Goal: Information Seeking & Learning: Learn about a topic

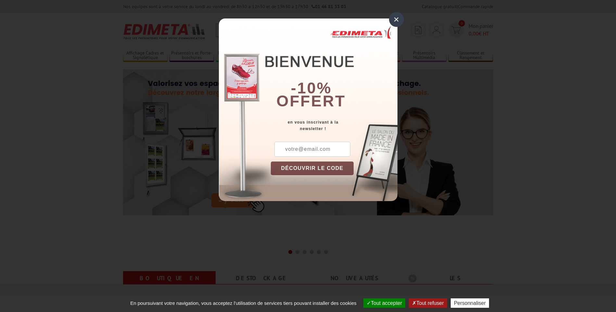
click at [397, 24] on div "×" at bounding box center [396, 19] width 15 height 15
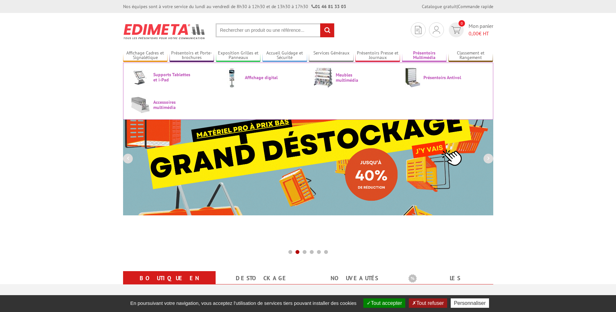
click at [414, 52] on link "Présentoirs Multimédia" at bounding box center [424, 55] width 45 height 11
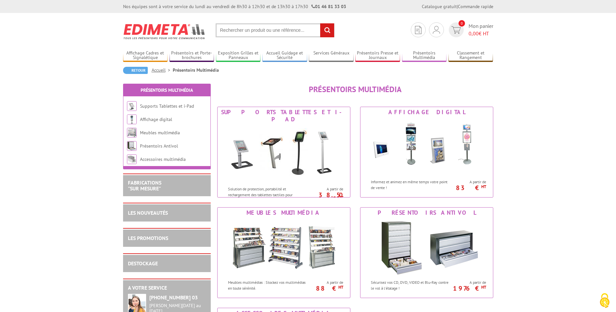
click at [245, 32] on input "text" at bounding box center [275, 30] width 119 height 14
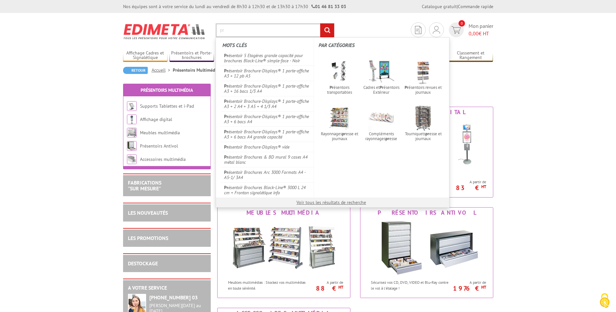
type input "p"
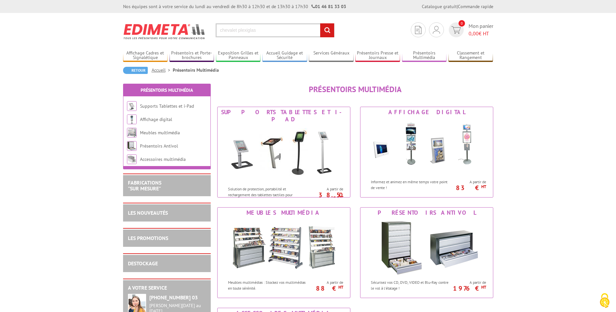
type input "chevalet plexiglas"
click at [325, 33] on input "rechercher" at bounding box center [327, 30] width 14 height 14
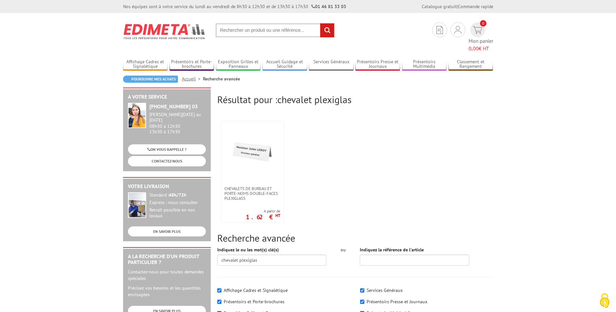
click at [248, 29] on input "text" at bounding box center [275, 30] width 119 height 14
type input "présentoir polycruistal"
click at [320, 23] on input "rechercher" at bounding box center [327, 30] width 14 height 14
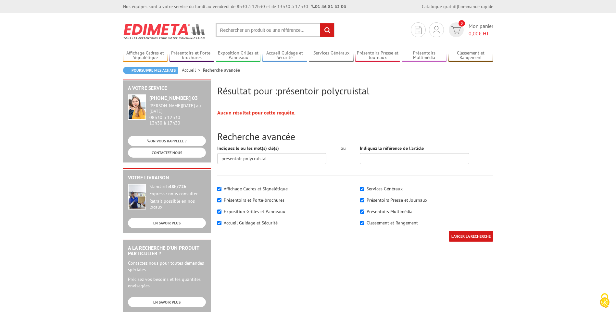
click at [259, 200] on label "Présentoirs et Porte-brochures" at bounding box center [254, 200] width 61 height 6
click at [221, 200] on input"] "Présentoirs et Porte-brochures" at bounding box center [219, 200] width 4 height 4
click at [259, 200] on label "Présentoirs et Porte-brochures" at bounding box center [254, 200] width 61 height 6
click at [221, 200] on input"] "Présentoirs et Porte-brochures" at bounding box center [219, 200] width 4 height 4
checkbox input"] "true"
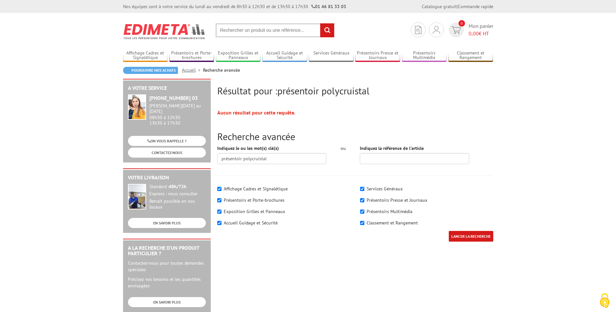
click at [457, 235] on input "LANCER LA RECHERCHE" at bounding box center [471, 236] width 44 height 11
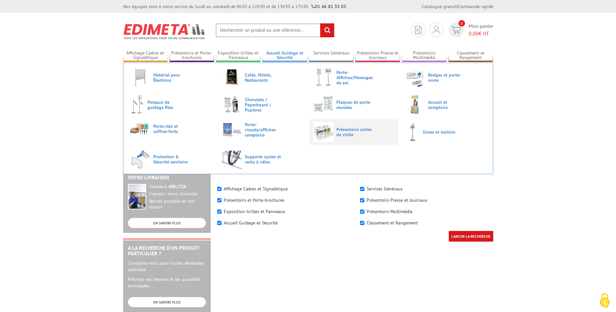
click at [350, 129] on span "Présentoirs cartes de visite" at bounding box center [355, 132] width 39 height 10
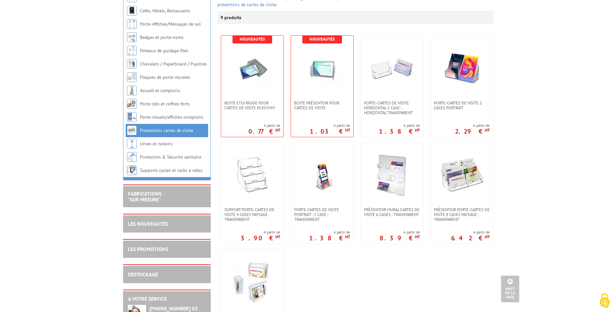
scroll to position [97, 0]
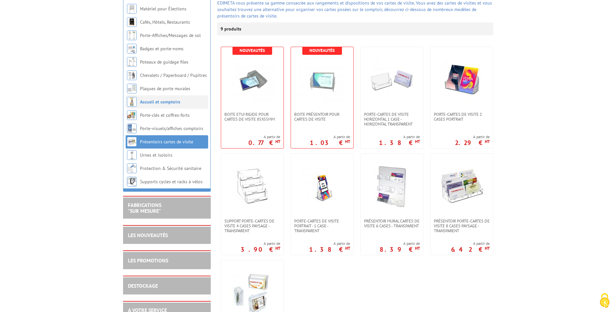
click at [170, 105] on link "Accueil et comptoirs" at bounding box center [160, 102] width 40 height 6
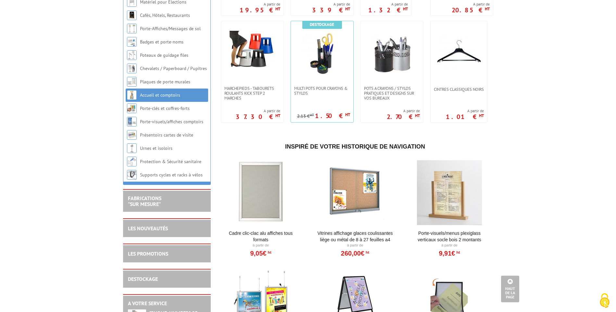
scroll to position [764, 0]
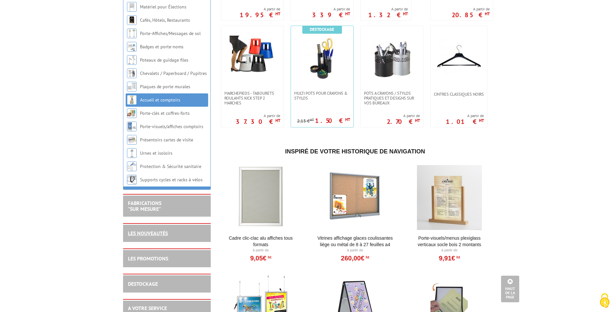
click at [147, 237] on link "LES NOUVEAUTÉS" at bounding box center [148, 233] width 40 height 6
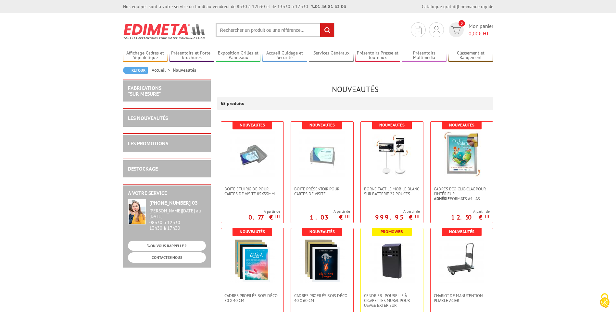
click at [281, 30] on input "text" at bounding box center [275, 30] width 119 height 14
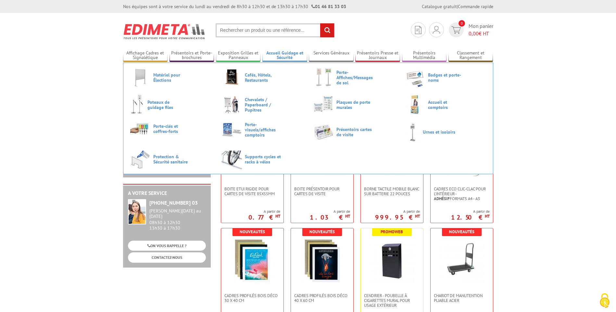
click at [292, 55] on link "Accueil Guidage et Sécurité" at bounding box center [284, 55] width 45 height 11
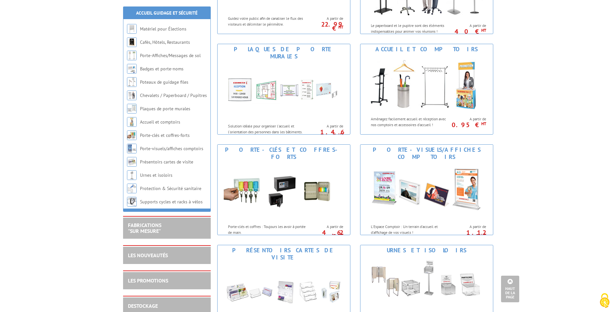
scroll to position [357, 0]
